Goal: Task Accomplishment & Management: Manage account settings

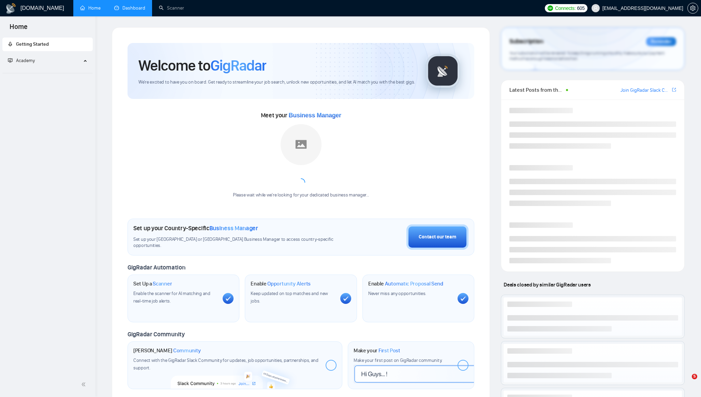
click at [126, 5] on link "Dashboard" at bounding box center [129, 8] width 31 height 6
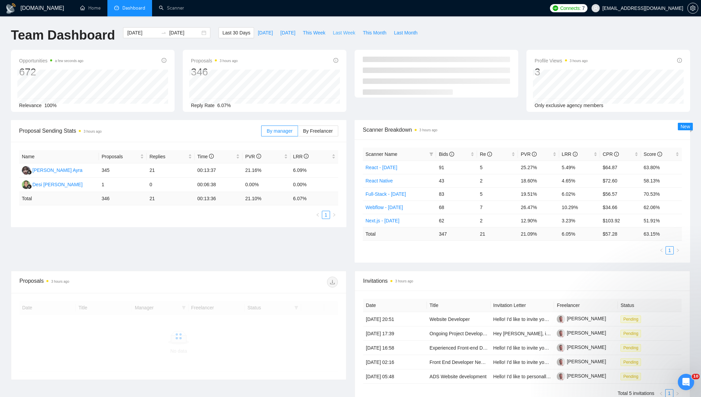
click at [347, 31] on span "Last Week" at bounding box center [344, 33] width 23 height 8
type input "[DATE]"
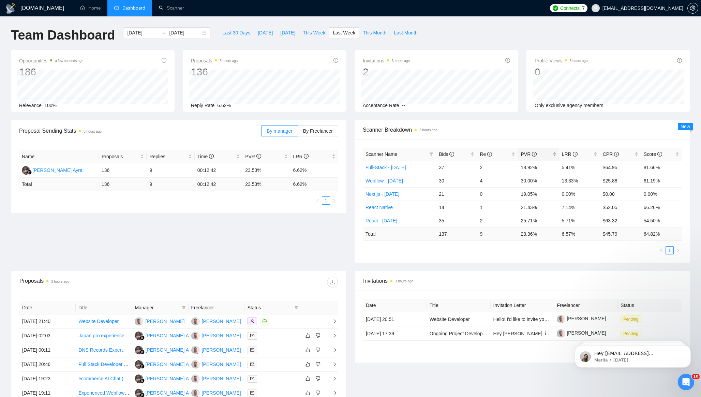
click at [555, 153] on div "PVR" at bounding box center [538, 154] width 35 height 8
click at [555, 122] on div "Scanner Breakdown 3 hours ago" at bounding box center [522, 129] width 319 height 19
click at [581, 6] on span "Connects:" at bounding box center [570, 8] width 20 height 8
click at [589, 47] on span "Auto Top-Up is OFF" at bounding box center [583, 48] width 35 height 4
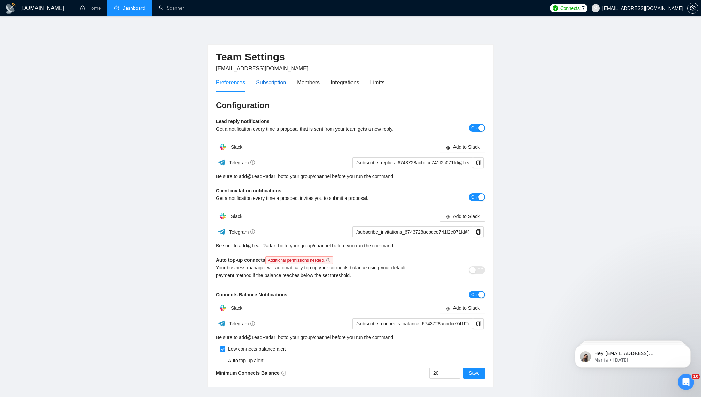
click at [273, 85] on div "Subscription" at bounding box center [271, 82] width 30 height 9
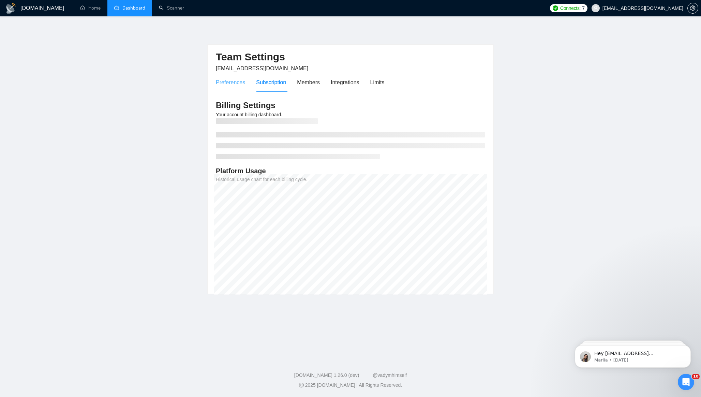
click at [224, 87] on div "Preferences" at bounding box center [230, 82] width 29 height 19
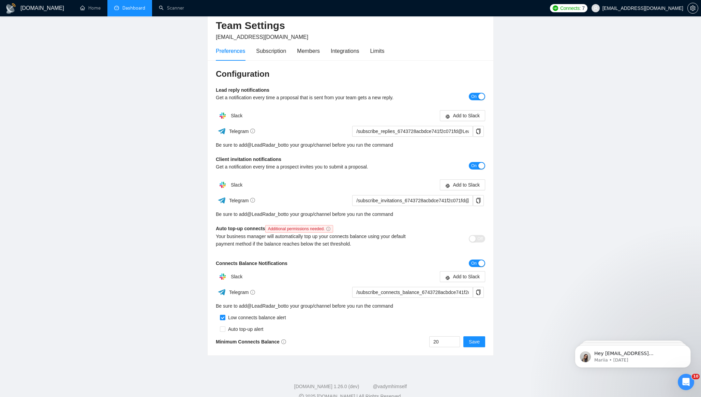
scroll to position [32, 0]
click at [465, 240] on div "Off" at bounding box center [452, 238] width 68 height 8
click at [330, 228] on span "Additional permissions needed." at bounding box center [299, 229] width 68 height 8
click at [330, 228] on icon "info-circle" at bounding box center [328, 228] width 4 height 4
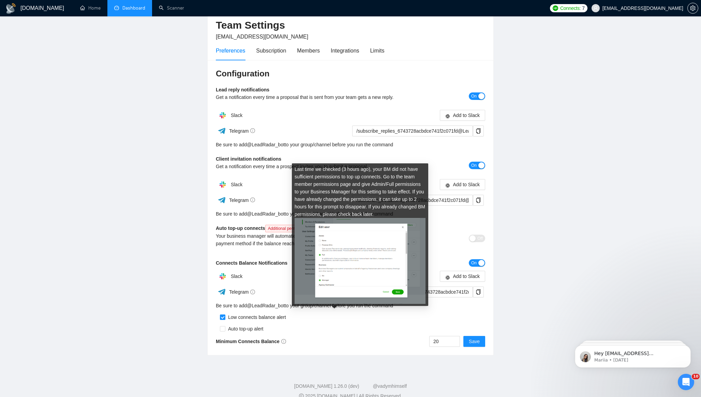
click at [330, 228] on icon "info-circle" at bounding box center [328, 228] width 4 height 4
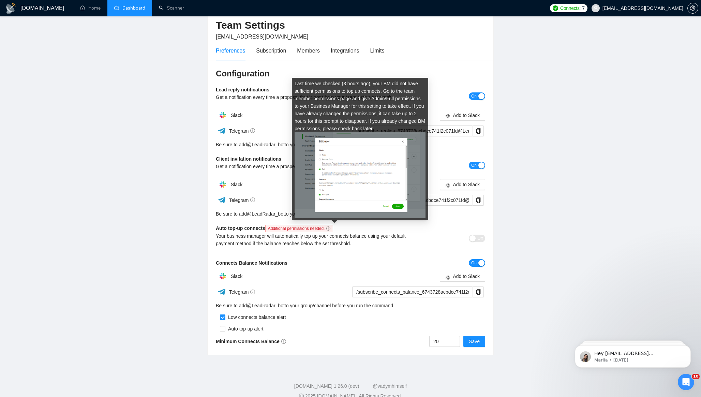
click at [330, 228] on icon "info-circle" at bounding box center [328, 228] width 4 height 4
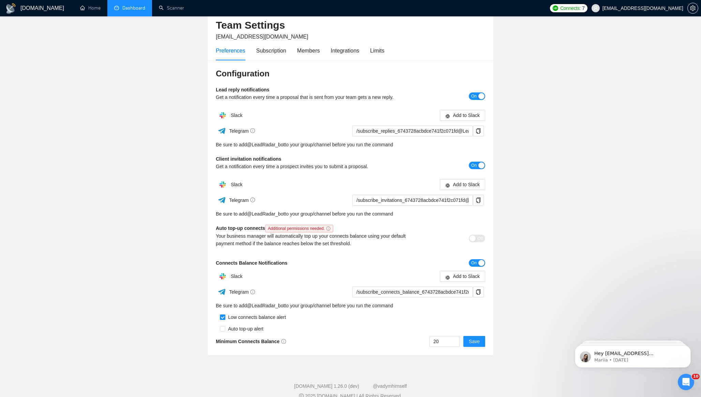
click at [158, 228] on main "Team Settings [EMAIL_ADDRESS][DOMAIN_NAME] Preferences Subscription Members Int…" at bounding box center [350, 176] width 679 height 360
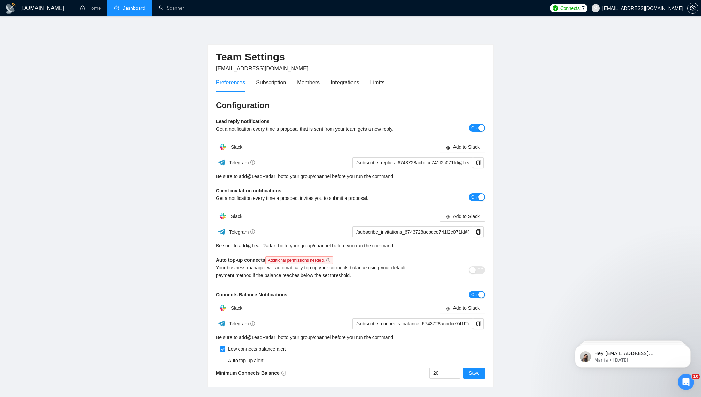
click at [237, 357] on div "Auto top-up alert" at bounding box center [244, 361] width 38 height 8
click at [222, 348] on input "checkbox" at bounding box center [222, 348] width 5 height 5
click at [222, 348] on span at bounding box center [222, 348] width 5 height 5
click at [230, 350] on div "Low connects balance alert" at bounding box center [255, 349] width 61 height 8
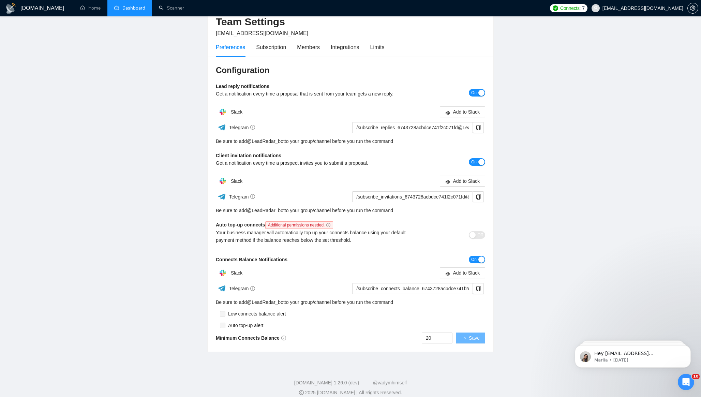
scroll to position [43, 0]
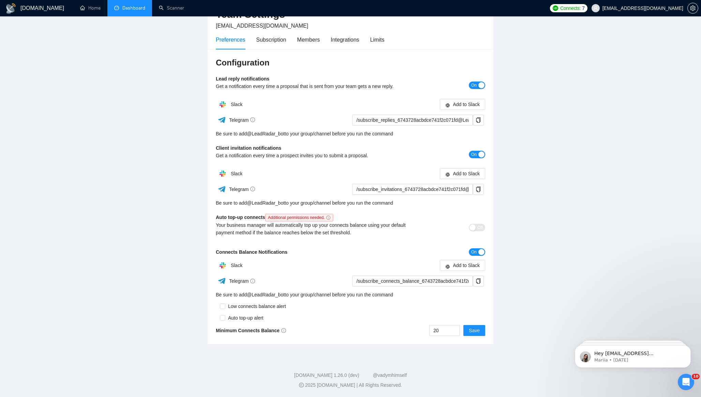
click at [233, 305] on div "Low connects balance alert" at bounding box center [255, 306] width 61 height 8
click at [223, 306] on input "checkbox" at bounding box center [222, 305] width 5 height 5
checkbox input "true"
click at [224, 320] on input "checkbox" at bounding box center [222, 317] width 5 height 5
checkbox input "true"
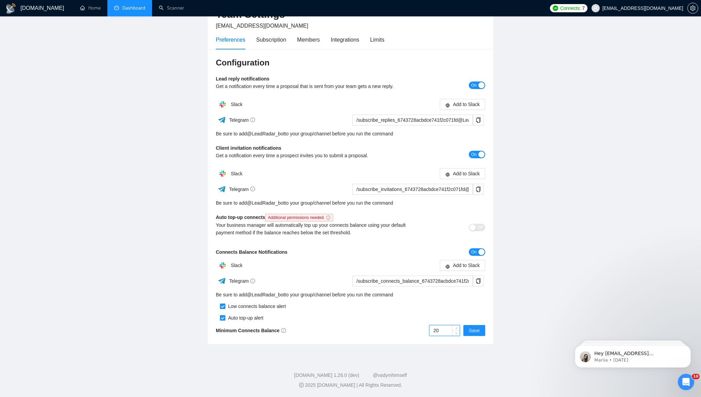
drag, startPoint x: 448, startPoint y: 330, endPoint x: 406, endPoint y: 329, distance: 41.9
click at [406, 329] on div "20 Save" at bounding box center [417, 330] width 135 height 11
type input "100"
click at [475, 331] on span "Save" at bounding box center [474, 331] width 11 height 8
click at [90, 8] on link "Home" at bounding box center [90, 8] width 20 height 6
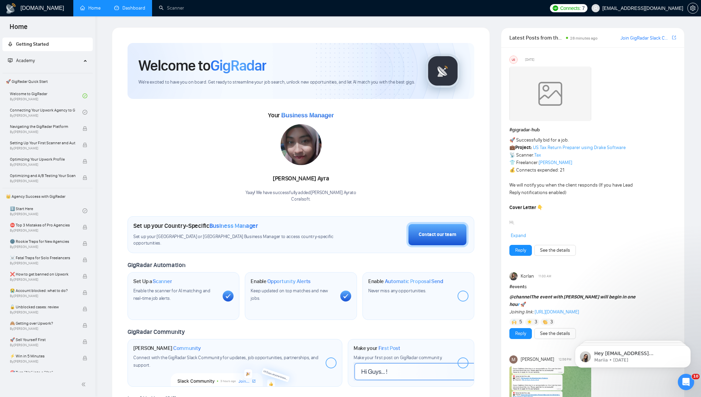
click at [126, 5] on link "Dashboard" at bounding box center [129, 8] width 31 height 6
